Goal: Information Seeking & Learning: Learn about a topic

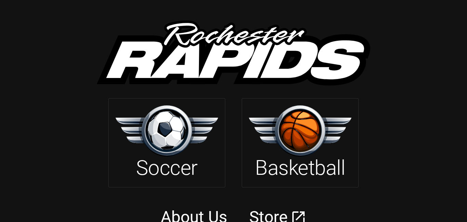
click at [281, 151] on img at bounding box center [300, 130] width 103 height 51
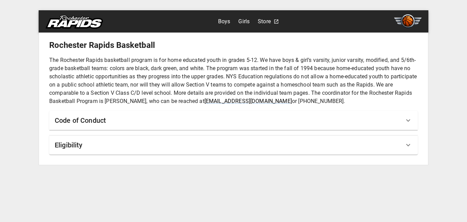
click at [271, 81] on p "The Rochester Rapids basketball program is for home educated youth in grades 5-…" at bounding box center [233, 80] width 369 height 49
click at [289, 148] on div "Eligibility" at bounding box center [229, 144] width 349 height 11
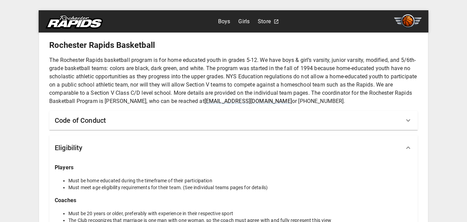
click at [289, 148] on div "Eligibility" at bounding box center [229, 147] width 349 height 11
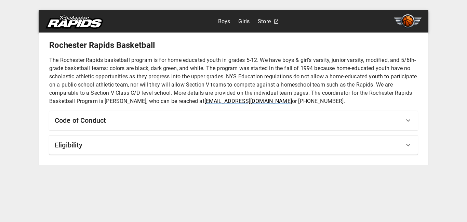
click at [289, 148] on div "Eligibility" at bounding box center [229, 144] width 349 height 11
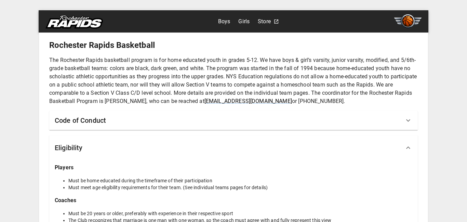
click at [456, 148] on div "Boys Girls Store [GEOGRAPHIC_DATA] Basketball The Rochester Rapids basketball p…" at bounding box center [233, 111] width 467 height 222
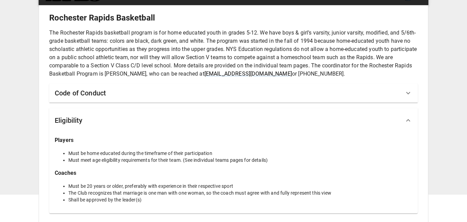
scroll to position [29, 0]
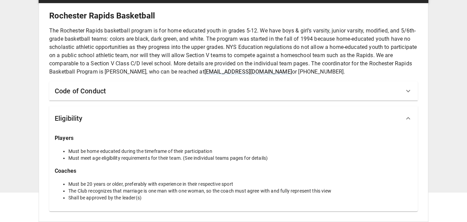
click at [318, 92] on div "Code of Conduct" at bounding box center [229, 90] width 349 height 11
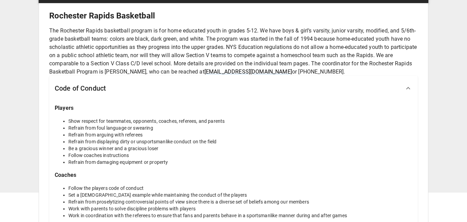
click at [448, 92] on div "Boys Girls Store [GEOGRAPHIC_DATA] Basketball The Rochester Rapids basketball p…" at bounding box center [233, 82] width 467 height 222
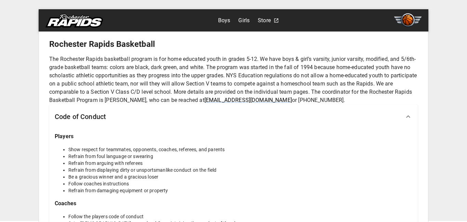
scroll to position [0, 0]
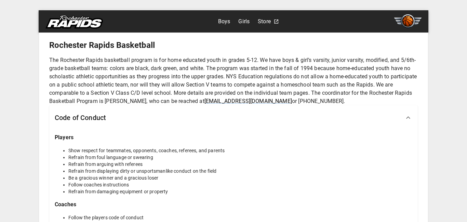
click at [224, 21] on link "Boys" at bounding box center [224, 21] width 12 height 11
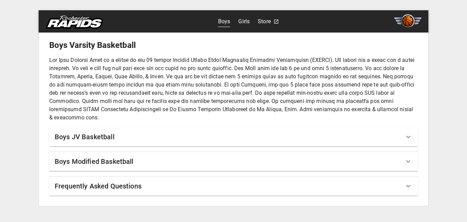
click at [133, 137] on div "Boys JV Basketball" at bounding box center [229, 136] width 349 height 11
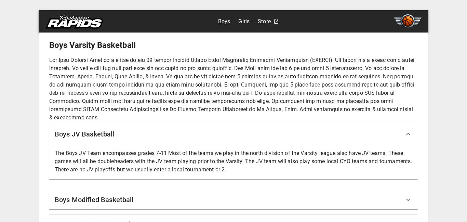
click at [172, 99] on p at bounding box center [233, 89] width 369 height 66
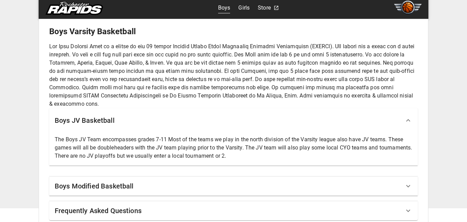
scroll to position [23, 0]
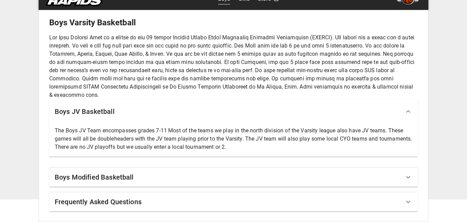
click at [196, 175] on div "Boys Modified Basketball" at bounding box center [229, 177] width 349 height 11
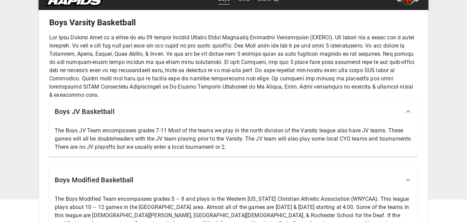
click at [222, 80] on p at bounding box center [233, 67] width 369 height 66
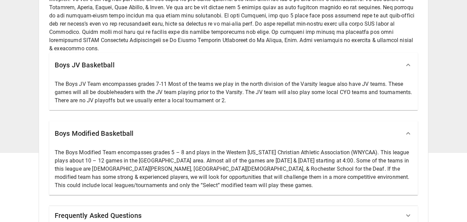
scroll to position [83, 0]
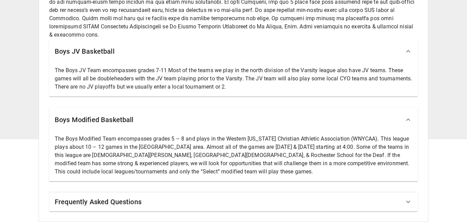
click at [323, 119] on div "Boys Modified Basketball" at bounding box center [229, 119] width 349 height 11
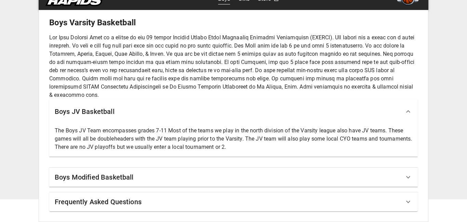
scroll to position [23, 0]
click at [327, 117] on div "Boys JV Basketball" at bounding box center [233, 111] width 369 height 25
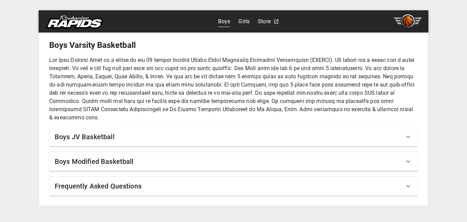
click at [244, 185] on div "Frequently Asked Questions" at bounding box center [229, 186] width 349 height 11
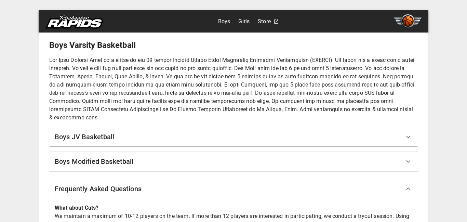
click at [274, 104] on p at bounding box center [233, 89] width 369 height 66
